Goal: Task Accomplishment & Management: Complete application form

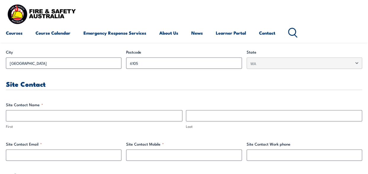
scroll to position [266, 0]
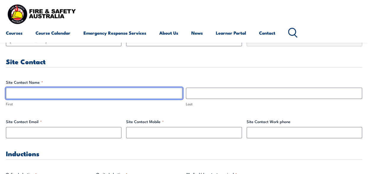
click at [134, 94] on input "First" at bounding box center [94, 93] width 177 height 11
type input "[PERSON_NAME]"
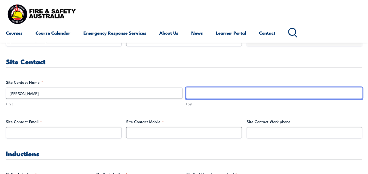
type input "[PERSON_NAME]"
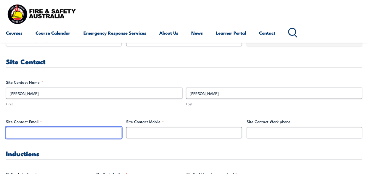
type input "[PERSON_NAME][EMAIL_ADDRESS][PERSON_NAME][DOMAIN_NAME]"
type input "0424019990"
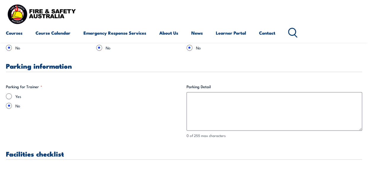
scroll to position [413, 0]
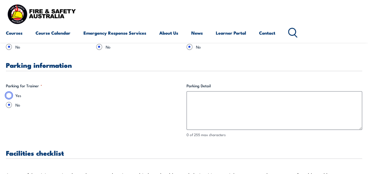
click at [10, 94] on input "Yes" at bounding box center [9, 95] width 6 height 6
radio input "true"
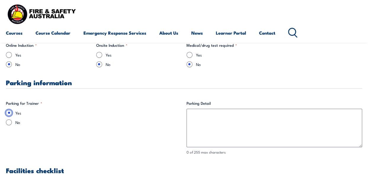
scroll to position [395, 0]
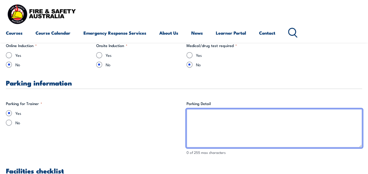
click at [222, 133] on textarea "Parking Detail" at bounding box center [275, 128] width 176 height 39
type textarea "[STREET_ADDRESS][PERSON_NAME]"
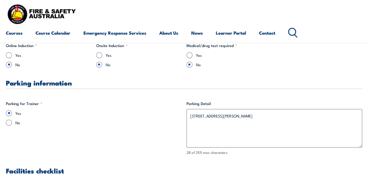
click at [131, 116] on div "Yes No" at bounding box center [94, 117] width 176 height 15
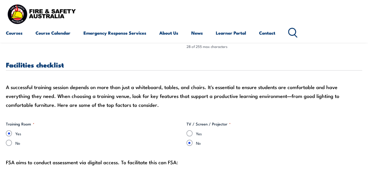
scroll to position [502, 0]
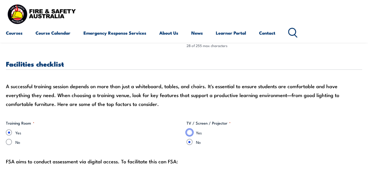
click at [188, 132] on input "Yes" at bounding box center [190, 132] width 6 height 6
radio input "true"
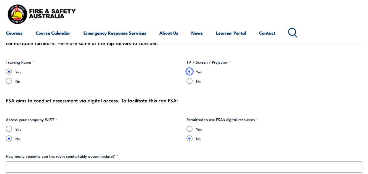
scroll to position [568, 0]
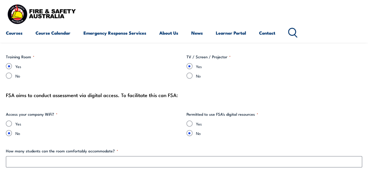
click at [9, 124] on input "Yes" at bounding box center [9, 124] width 6 height 6
radio input "true"
click at [189, 123] on input "Yes" at bounding box center [190, 124] width 6 height 6
radio input "true"
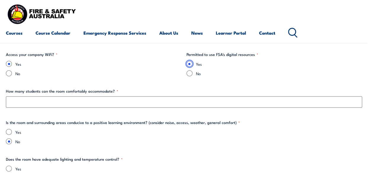
scroll to position [630, 0]
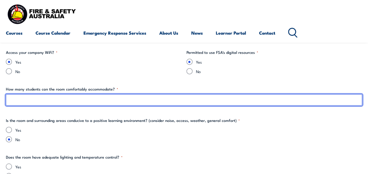
click at [136, 103] on input "How many students can the room comfortably accommodate? *" at bounding box center [184, 99] width 356 height 11
type input "10"
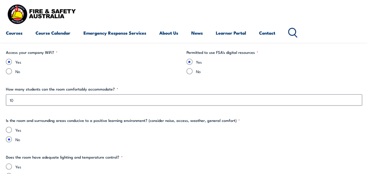
click at [9, 129] on input "Yes" at bounding box center [9, 130] width 6 height 6
radio input "true"
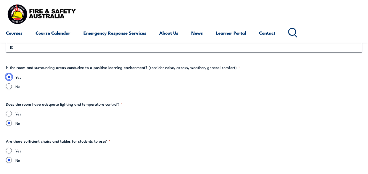
scroll to position [683, 0]
click at [9, 113] on input "Yes" at bounding box center [9, 113] width 6 height 6
radio input "true"
click at [10, 150] on input "Yes" at bounding box center [9, 151] width 6 height 6
radio input "true"
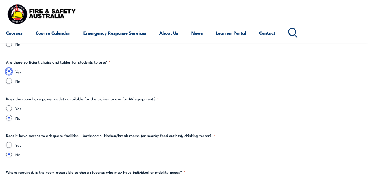
scroll to position [764, 0]
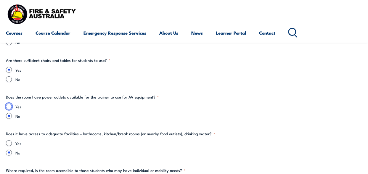
click at [12, 106] on input "Yes" at bounding box center [9, 107] width 6 height 6
radio input "true"
click at [10, 142] on input "Yes" at bounding box center [9, 143] width 6 height 6
radio input "true"
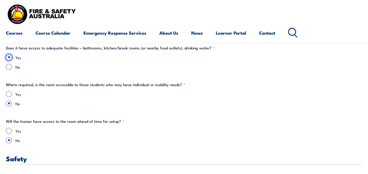
scroll to position [852, 0]
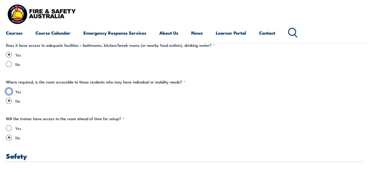
click at [8, 89] on input "Yes" at bounding box center [9, 92] width 6 height 6
radio input "true"
click at [11, 129] on input "Yes" at bounding box center [9, 128] width 6 height 6
radio input "true"
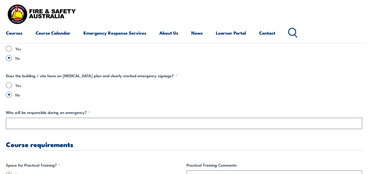
scroll to position [991, 0]
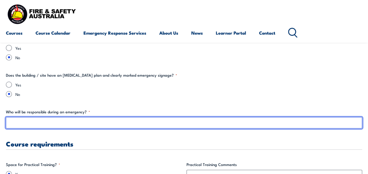
click at [77, 127] on input "Who will be responsible during an emergency? *" at bounding box center [184, 122] width 356 height 11
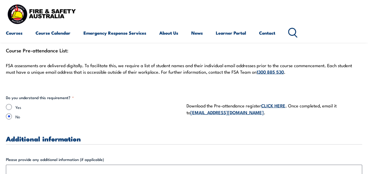
scroll to position [1594, 0]
type input "[PERSON_NAME]"
click at [10, 106] on input "Yes" at bounding box center [9, 107] width 6 height 6
radio input "true"
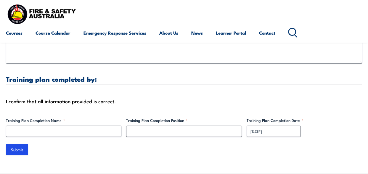
scroll to position [1781, 0]
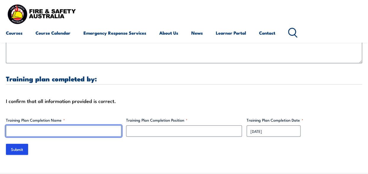
click at [89, 126] on input "Training Plan Completion Name *" at bounding box center [64, 131] width 116 height 11
type input "[PERSON_NAME]"
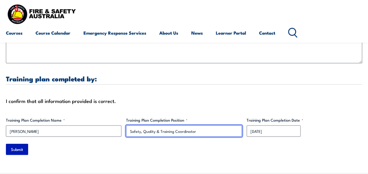
type input "Safety, Quality & Training Coordinator"
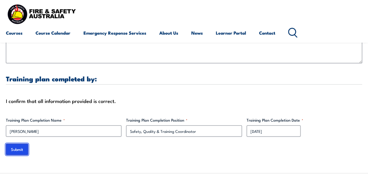
click at [25, 144] on input "Submit" at bounding box center [17, 149] width 22 height 11
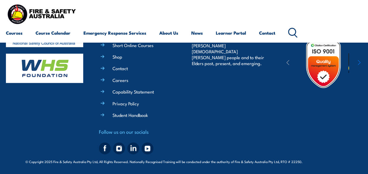
scroll to position [0, 0]
